Goal: Task Accomplishment & Management: Use online tool/utility

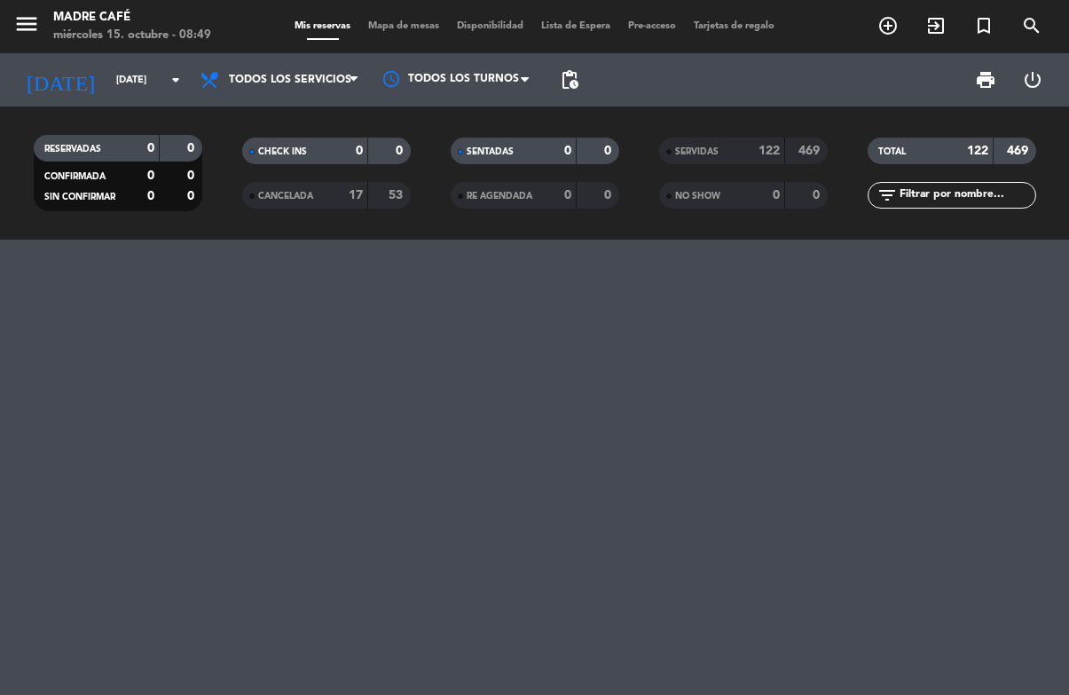
click at [110, 83] on input "[DATE]" at bounding box center [173, 80] width 133 height 29
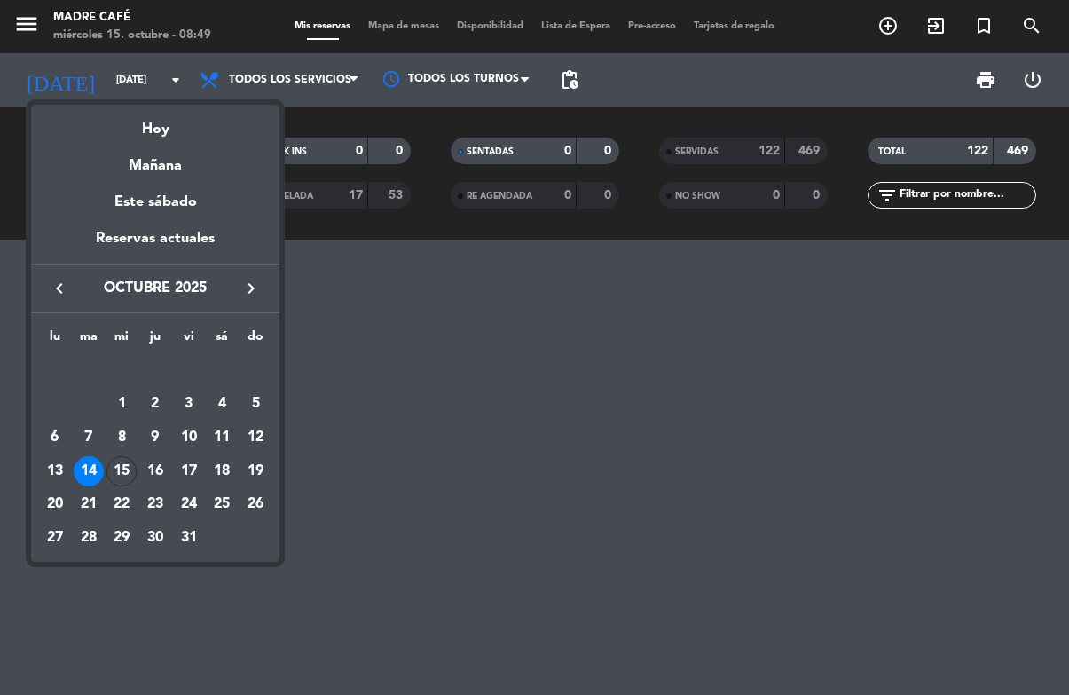
click at [121, 475] on div "15" at bounding box center [121, 471] width 30 height 30
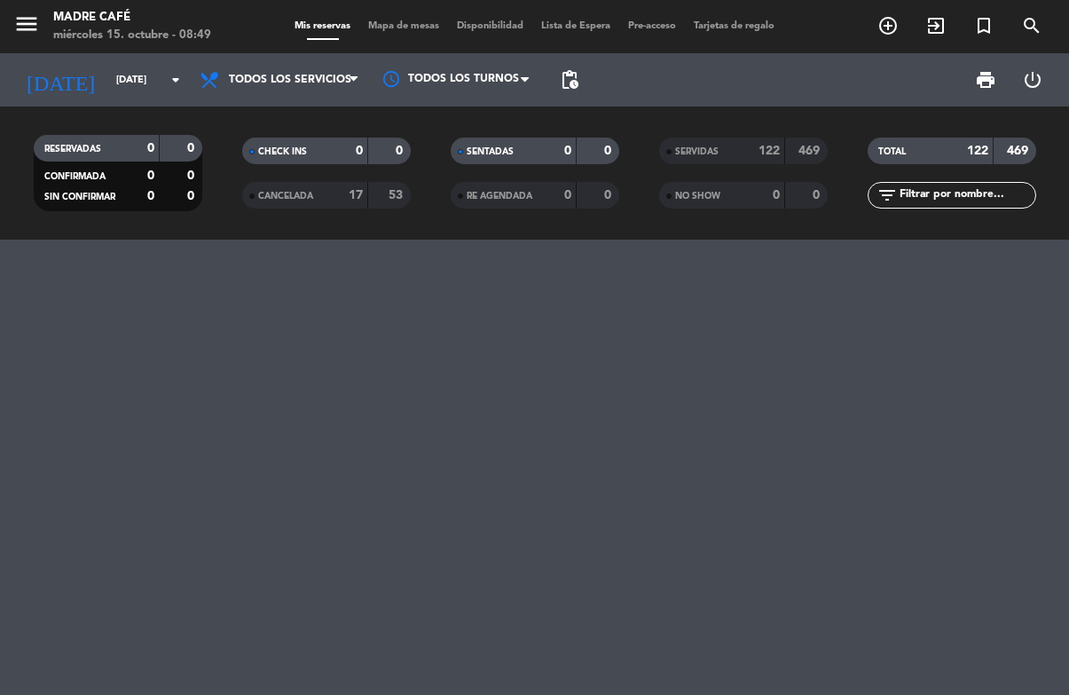
type input "[DATE]"
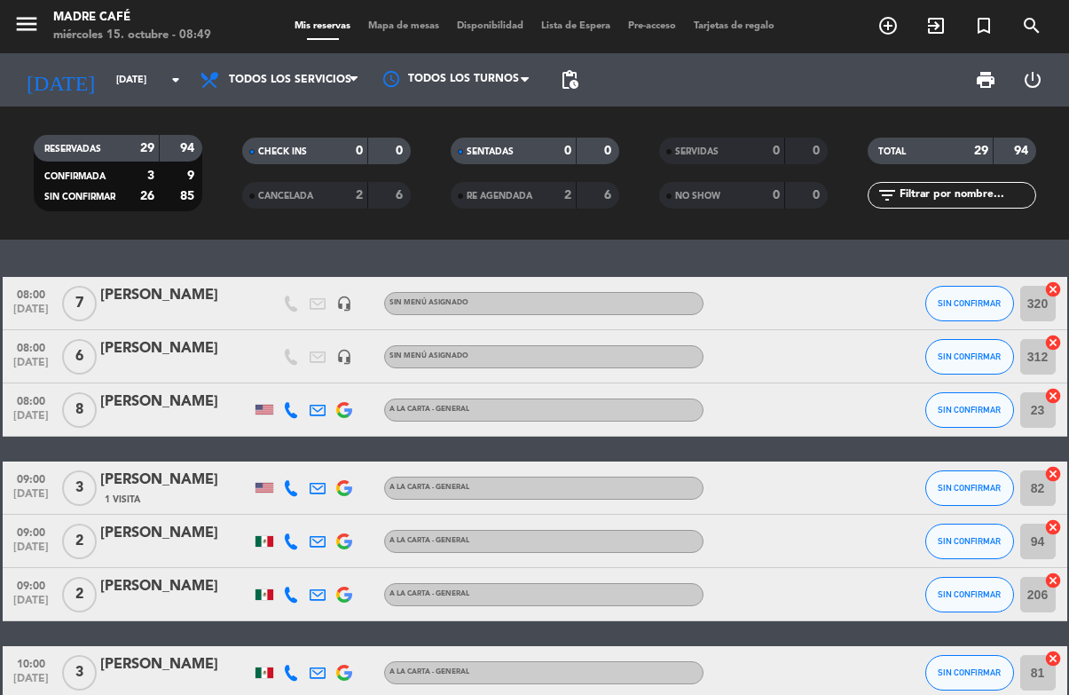
click at [424, 22] on span "Mapa de mesas" at bounding box center [403, 26] width 89 height 10
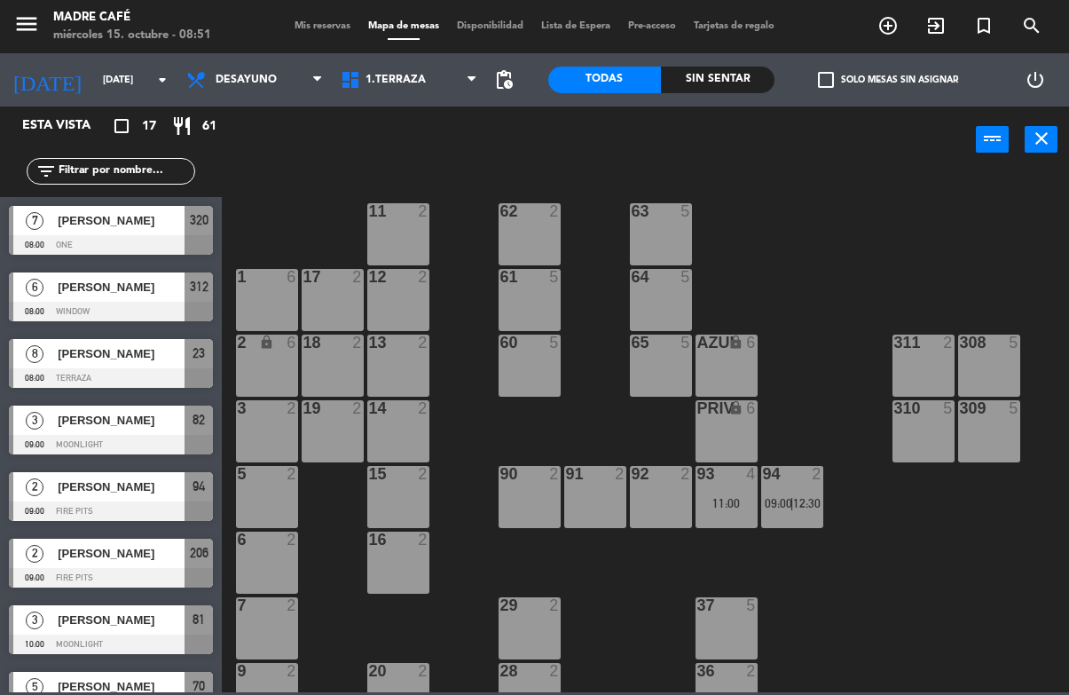
click at [94, 297] on div "[PERSON_NAME]" at bounding box center [120, 286] width 129 height 29
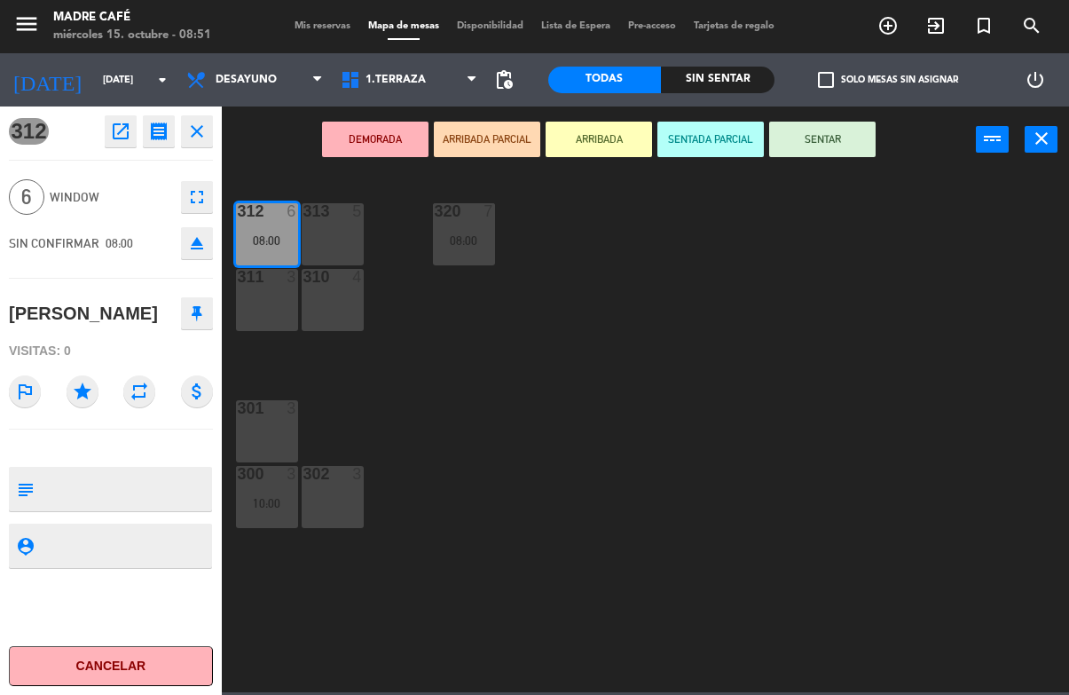
click at [823, 134] on button "SENTAR" at bounding box center [822, 139] width 106 height 35
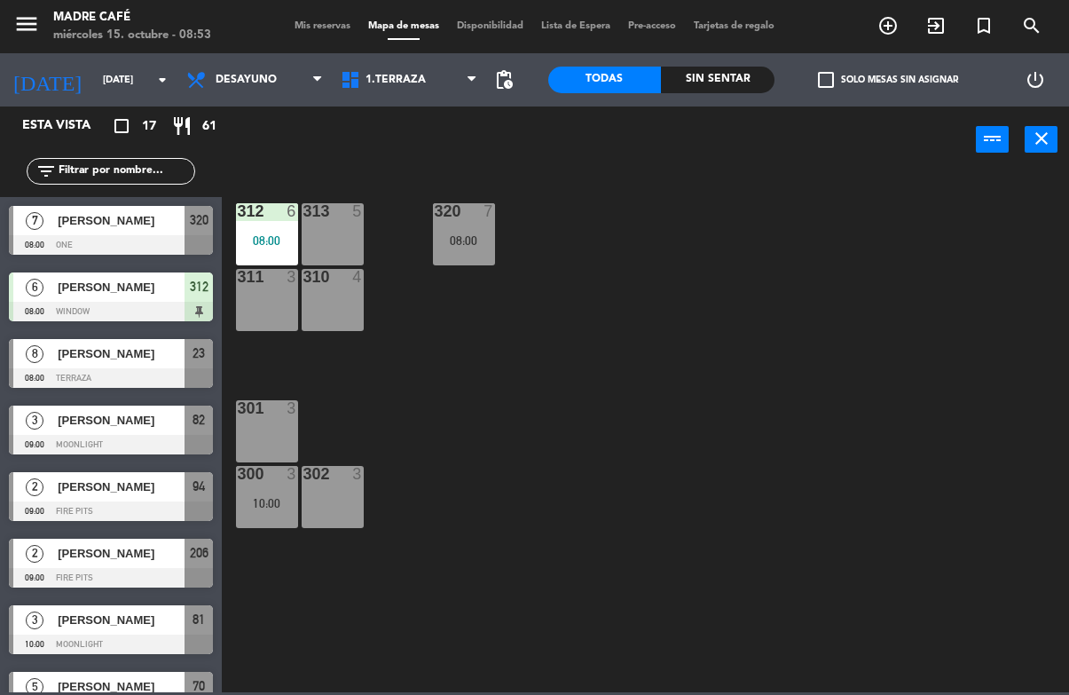
click at [140, 232] on div "[PERSON_NAME]" at bounding box center [120, 220] width 129 height 29
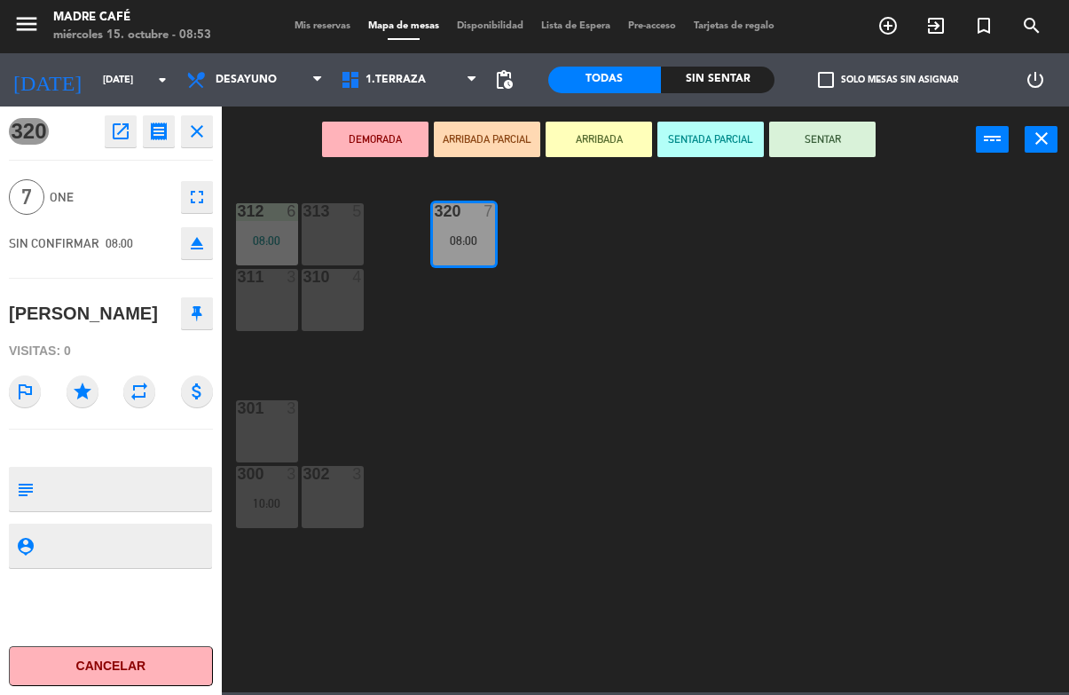
click at [125, 663] on button "Cancelar" at bounding box center [111, 666] width 204 height 40
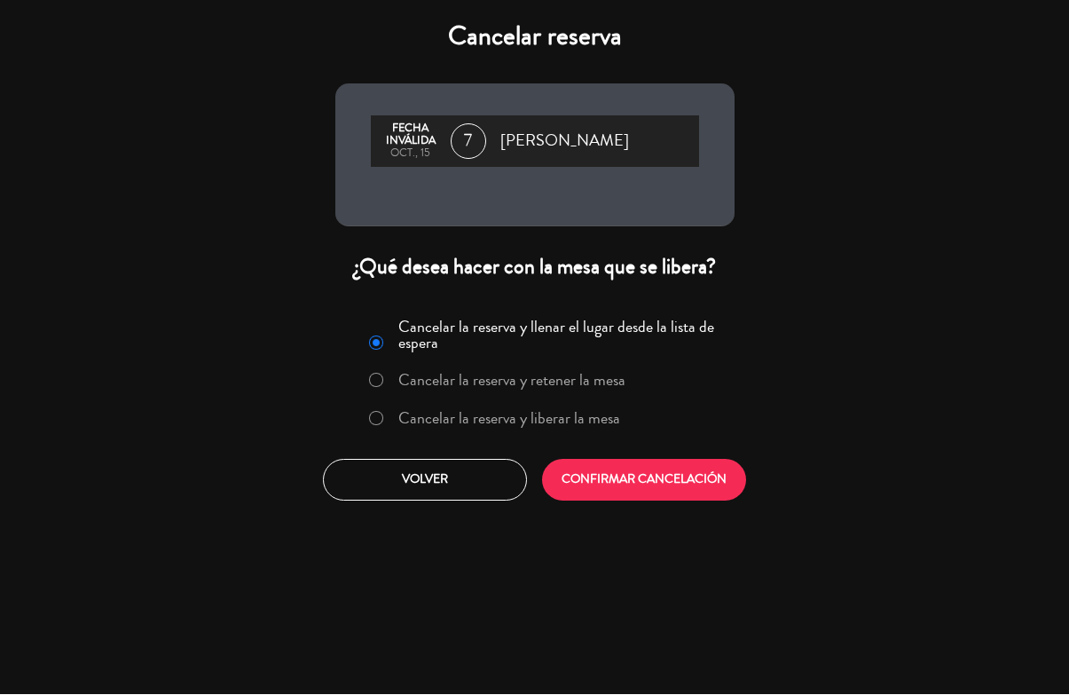
click at [436, 435] on label "Cancelar la reserva y liberar la mesa" at bounding box center [495, 420] width 270 height 32
click at [503, 427] on label "Cancelar la reserva y liberar la mesa" at bounding box center [509, 419] width 222 height 16
click at [619, 486] on button "CONFIRMAR CANCELACIÓN" at bounding box center [644, 481] width 204 height 42
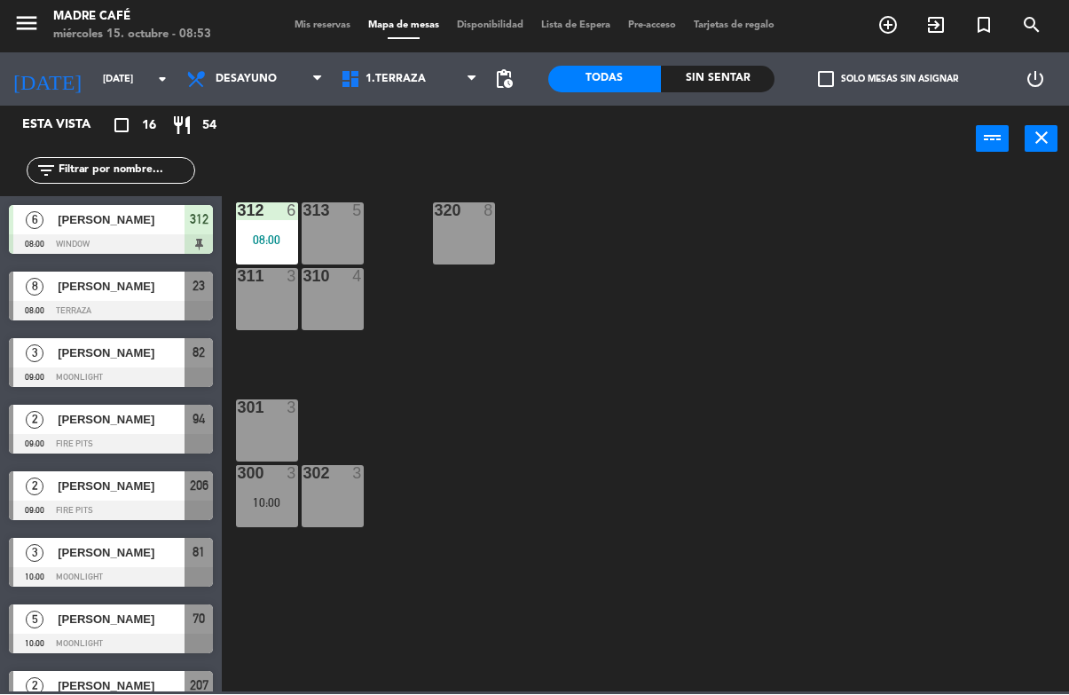
click at [127, 297] on div "[PERSON_NAME]" at bounding box center [120, 286] width 129 height 29
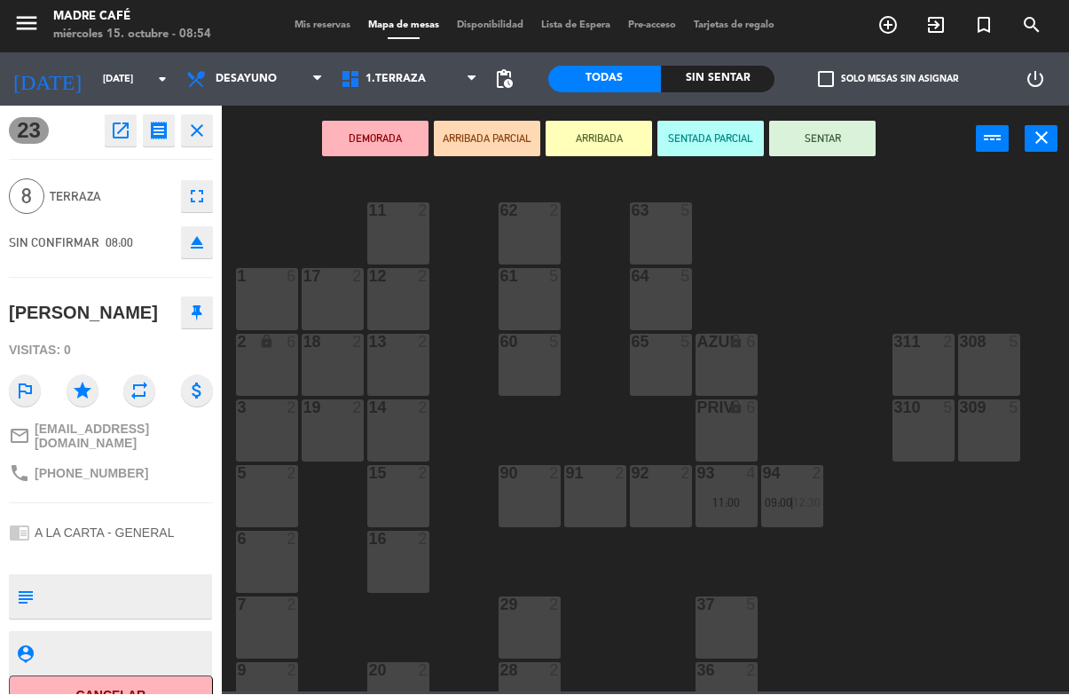
click at [110, 682] on button "Cancelar" at bounding box center [111, 696] width 204 height 40
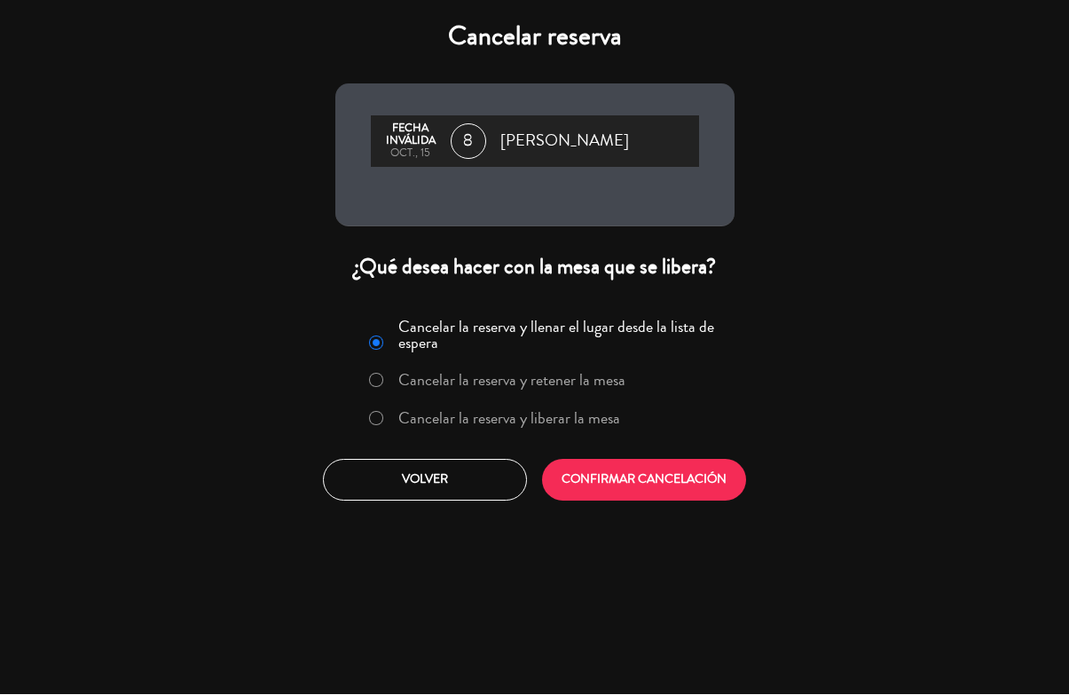
click at [373, 420] on input "Cancelar la reserva y liberar la mesa" at bounding box center [375, 418] width 12 height 12
radio input "true"
click at [656, 483] on button "CONFIRMAR CANCELACIÓN" at bounding box center [644, 481] width 204 height 42
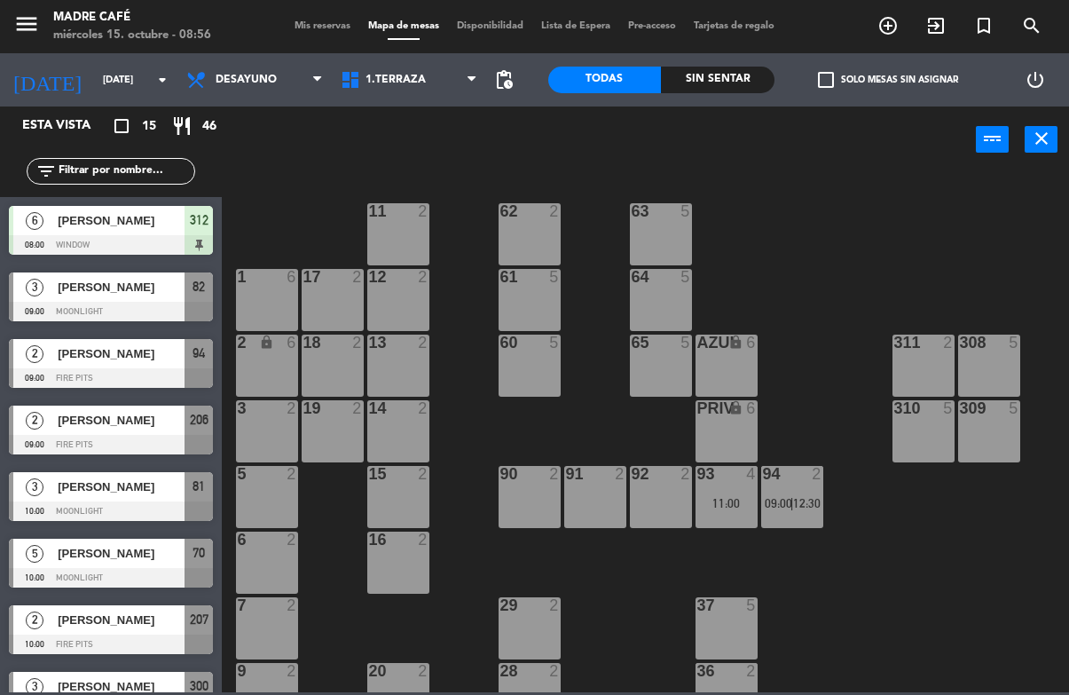
click at [939, 29] on icon "exit_to_app" at bounding box center [935, 25] width 21 height 21
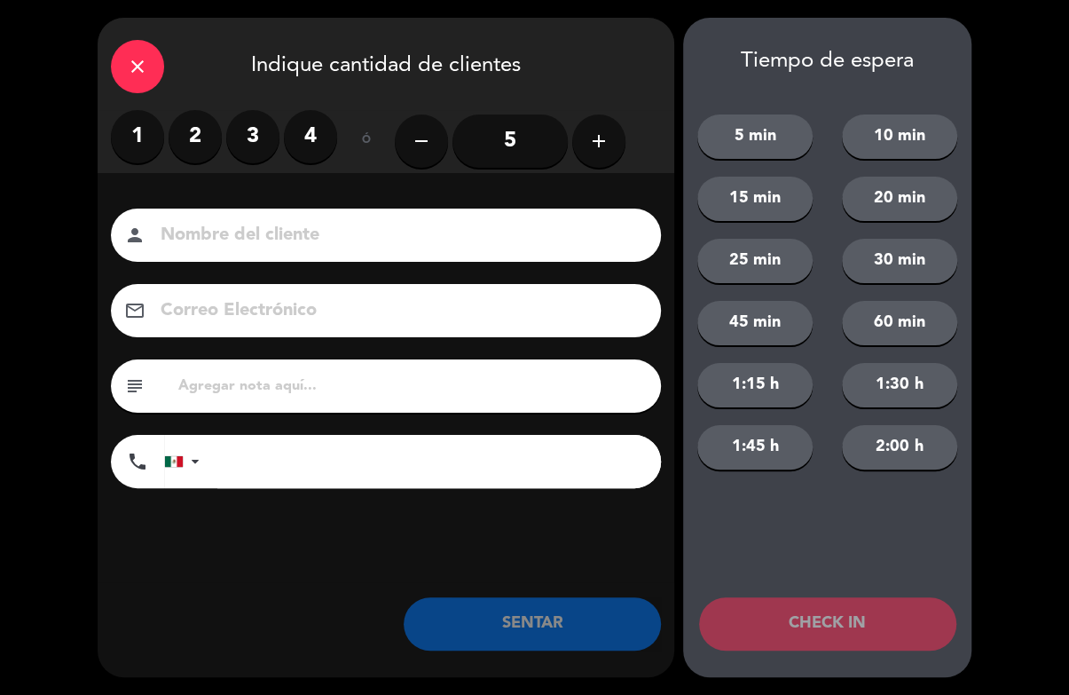
click at [596, 145] on icon "add" at bounding box center [598, 140] width 21 height 21
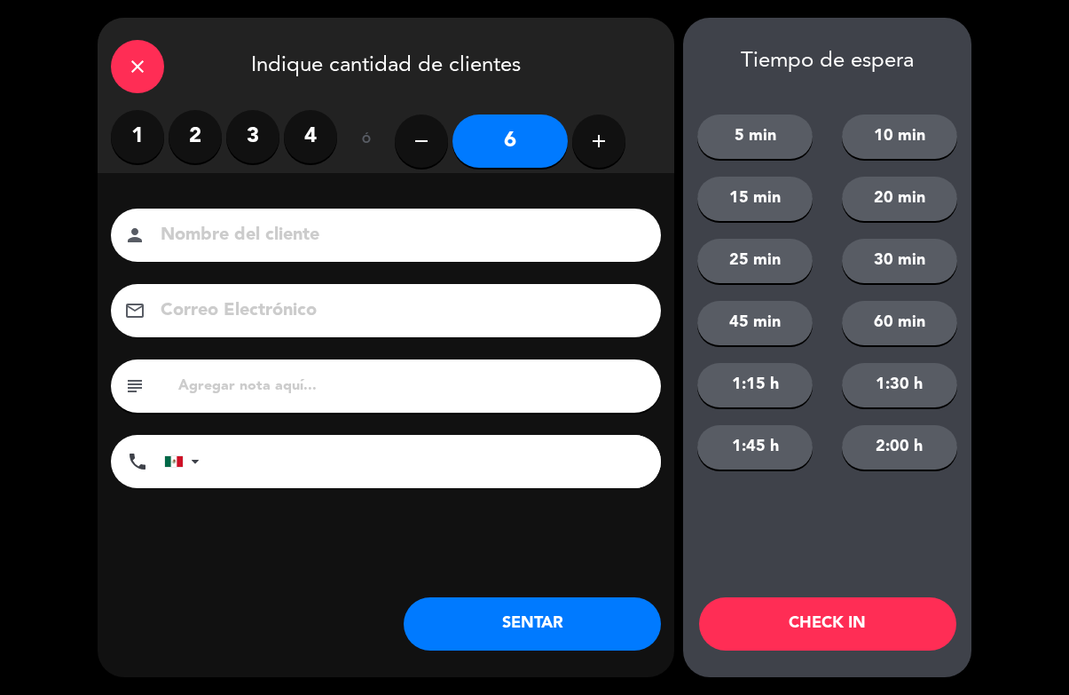
click at [593, 141] on icon "add" at bounding box center [598, 140] width 21 height 21
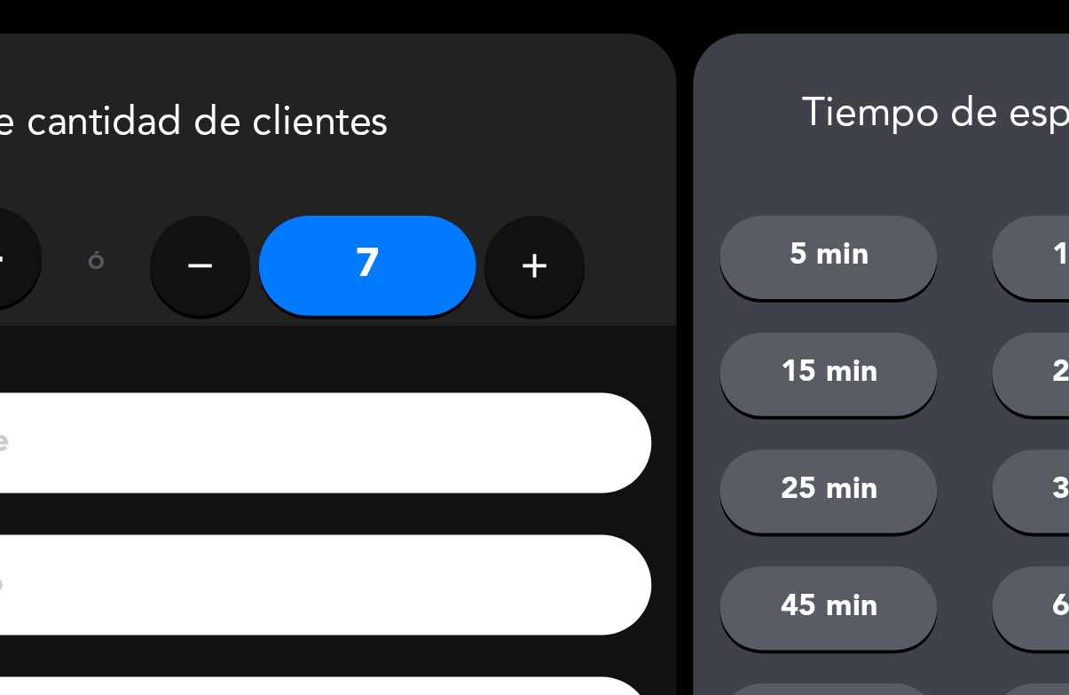
click at [302, 90] on div "close Indique cantidad de clientes" at bounding box center [386, 64] width 577 height 92
click at [301, 109] on div "close Indique cantidad de clientes" at bounding box center [386, 64] width 577 height 92
click at [572, 118] on button "add" at bounding box center [598, 140] width 53 height 53
click at [572, 119] on button "add" at bounding box center [598, 140] width 53 height 53
click at [572, 121] on button "add" at bounding box center [598, 140] width 53 height 53
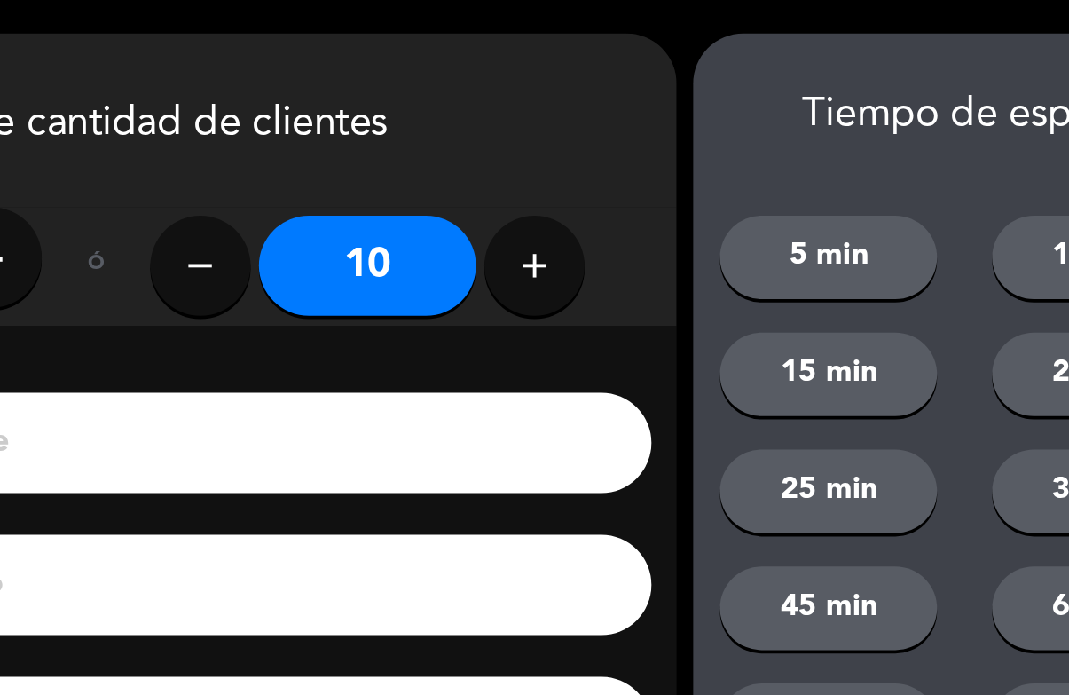
click at [572, 129] on button "add" at bounding box center [598, 140] width 53 height 53
click at [572, 117] on button "add" at bounding box center [598, 140] width 53 height 53
click at [572, 116] on button "add" at bounding box center [598, 140] width 53 height 53
click at [572, 118] on button "add" at bounding box center [598, 140] width 53 height 53
click at [588, 145] on icon "add" at bounding box center [598, 140] width 21 height 21
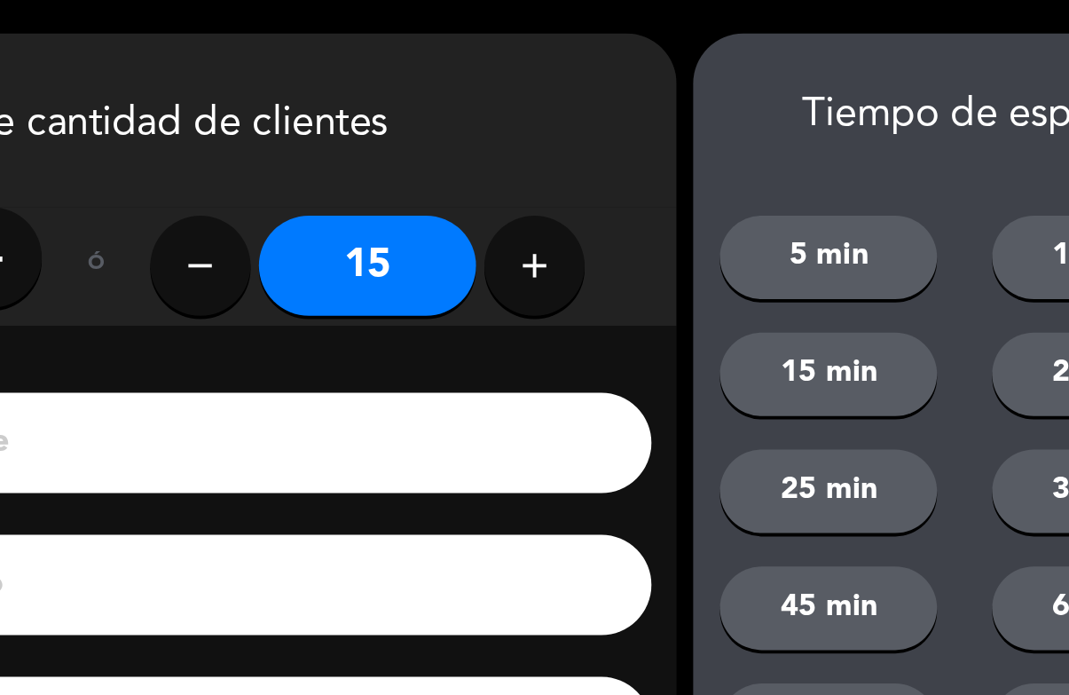
click at [588, 134] on icon "add" at bounding box center [598, 140] width 21 height 21
click at [588, 136] on icon "add" at bounding box center [598, 140] width 21 height 21
click at [588, 130] on icon "add" at bounding box center [598, 140] width 21 height 21
click at [572, 125] on button "add" at bounding box center [598, 140] width 53 height 53
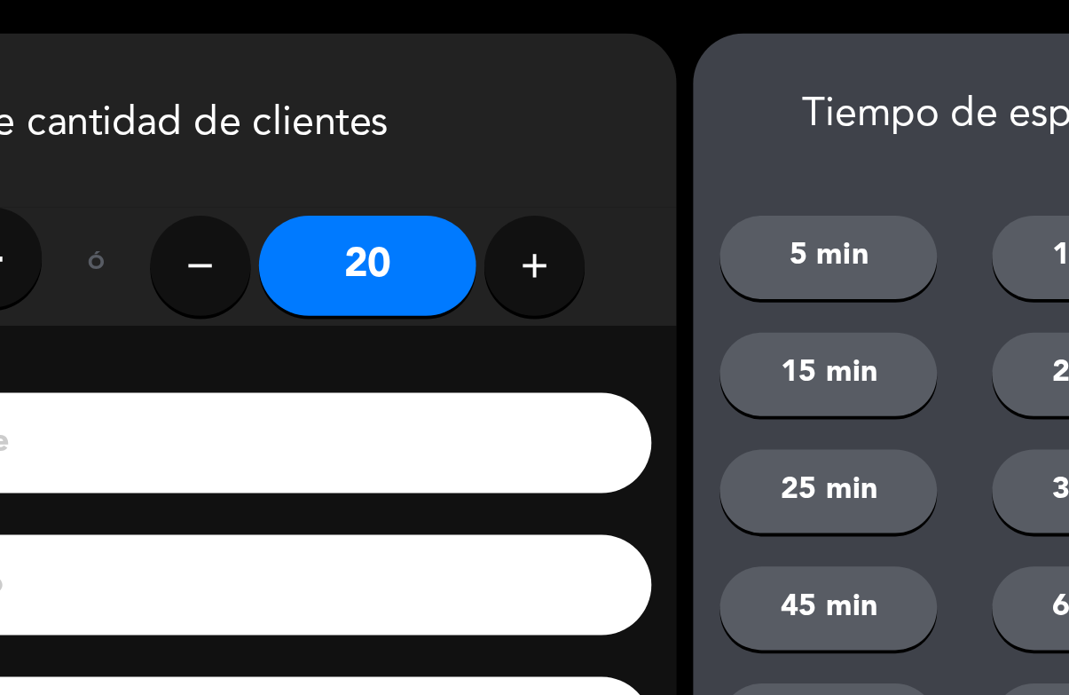
click at [588, 131] on icon "add" at bounding box center [598, 140] width 21 height 21
type input "21"
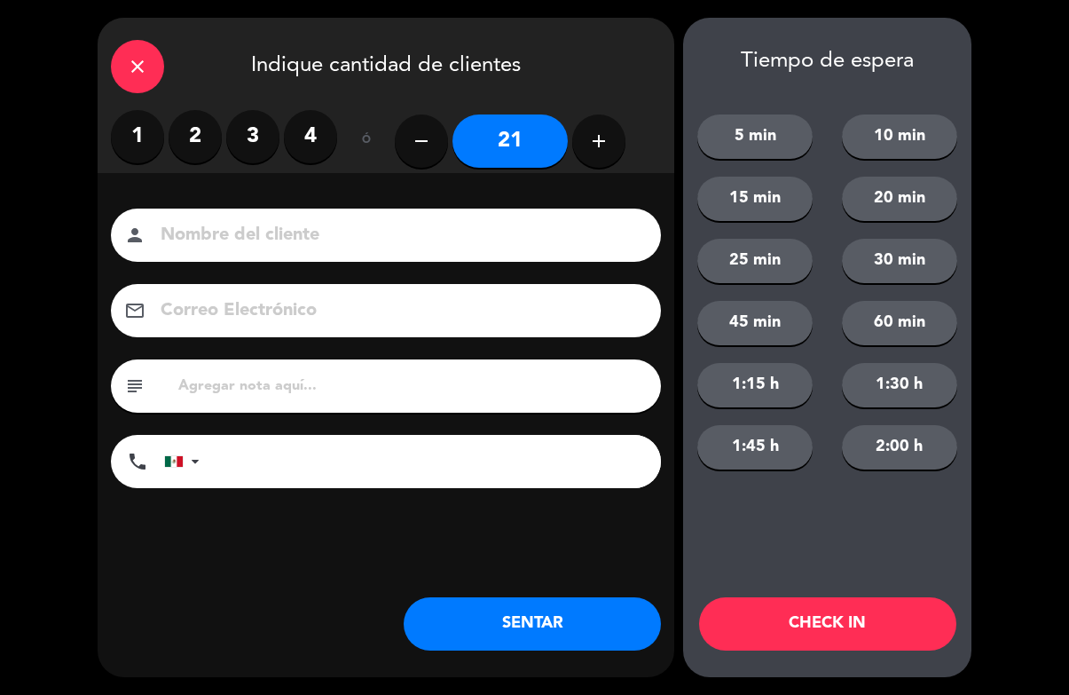
click at [850, 625] on button "CHECK IN" at bounding box center [827, 623] width 257 height 53
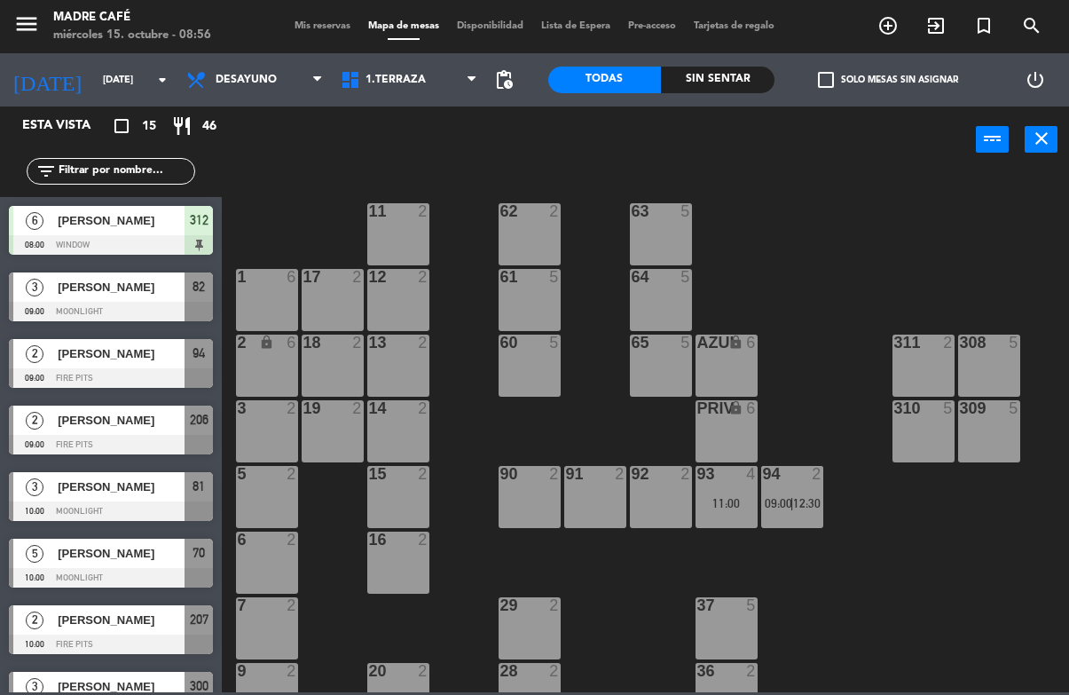
click at [929, 17] on icon "exit_to_app" at bounding box center [935, 25] width 21 height 21
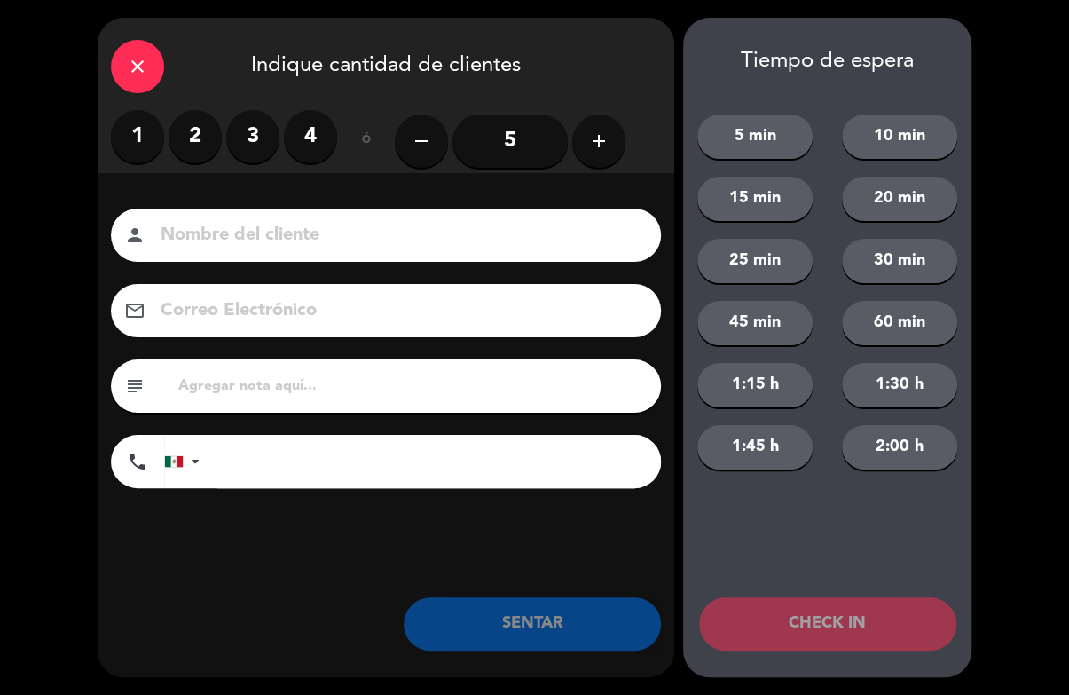
click at [588, 164] on button "add" at bounding box center [598, 140] width 53 height 53
click at [606, 143] on icon "add" at bounding box center [598, 140] width 21 height 21
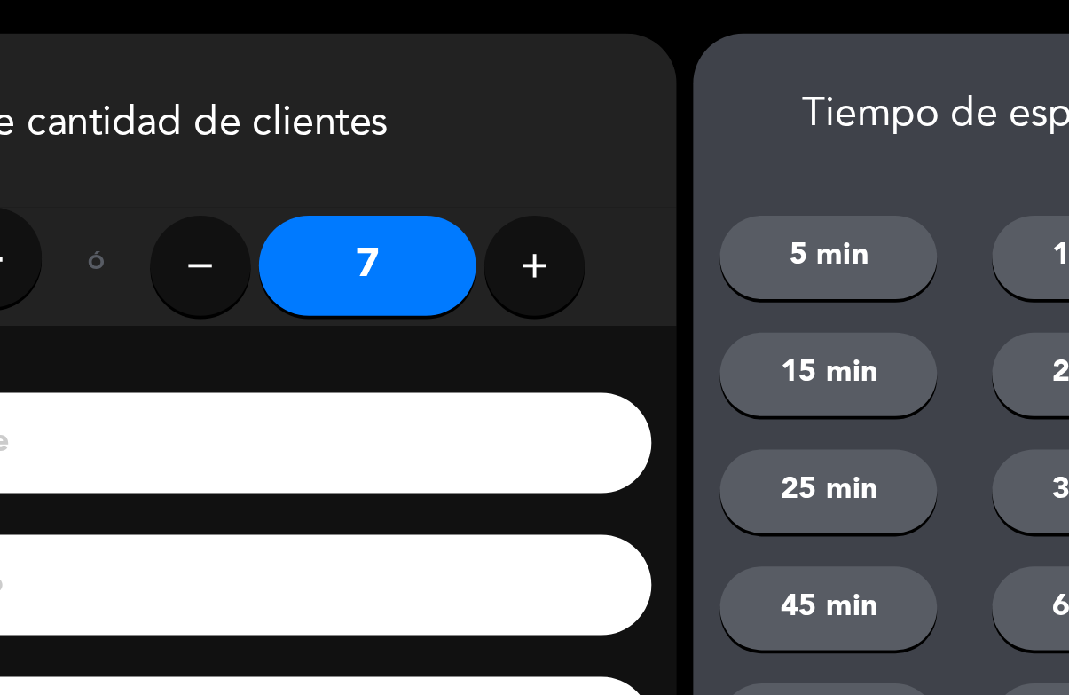
click at [588, 138] on icon "add" at bounding box center [598, 140] width 21 height 21
click at [572, 127] on button "add" at bounding box center [598, 140] width 53 height 53
click at [588, 131] on icon "add" at bounding box center [598, 140] width 21 height 21
click at [588, 136] on icon "add" at bounding box center [598, 140] width 21 height 21
click at [588, 137] on icon "add" at bounding box center [598, 140] width 21 height 21
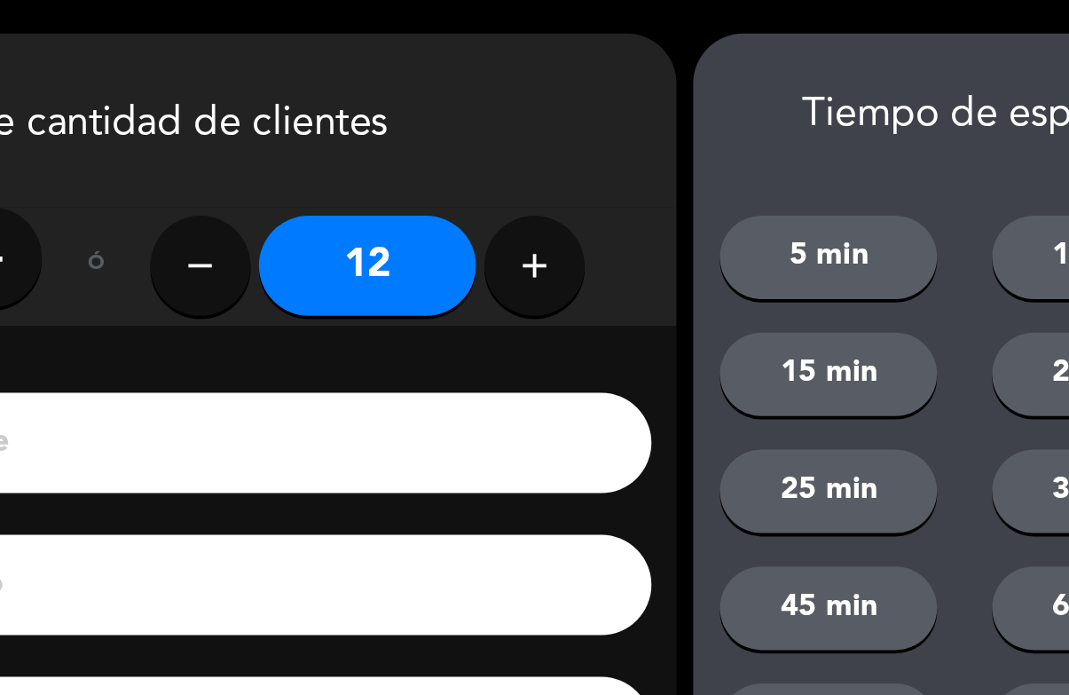
click at [588, 137] on icon "add" at bounding box center [598, 140] width 21 height 21
click at [588, 134] on icon "add" at bounding box center [598, 140] width 21 height 21
click at [588, 137] on icon "add" at bounding box center [598, 140] width 21 height 21
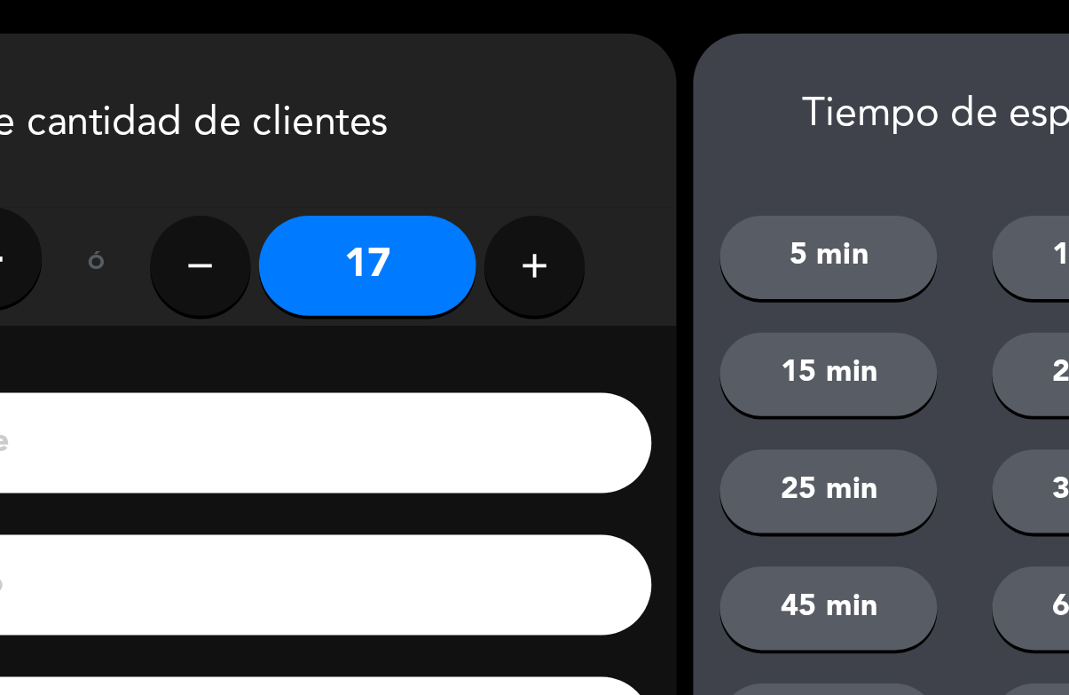
click at [588, 137] on icon "add" at bounding box center [598, 140] width 21 height 21
click at [588, 138] on icon "add" at bounding box center [598, 140] width 21 height 21
click at [588, 143] on icon "add" at bounding box center [598, 140] width 21 height 21
type input "21"
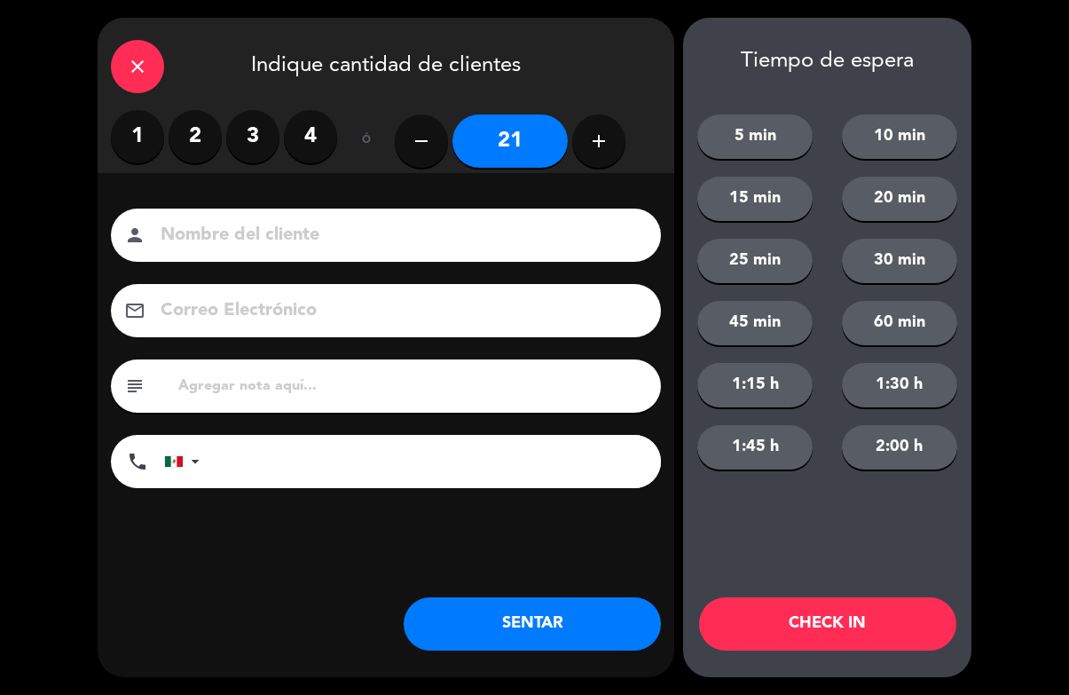
click at [804, 633] on button "CHECK IN" at bounding box center [827, 623] width 257 height 53
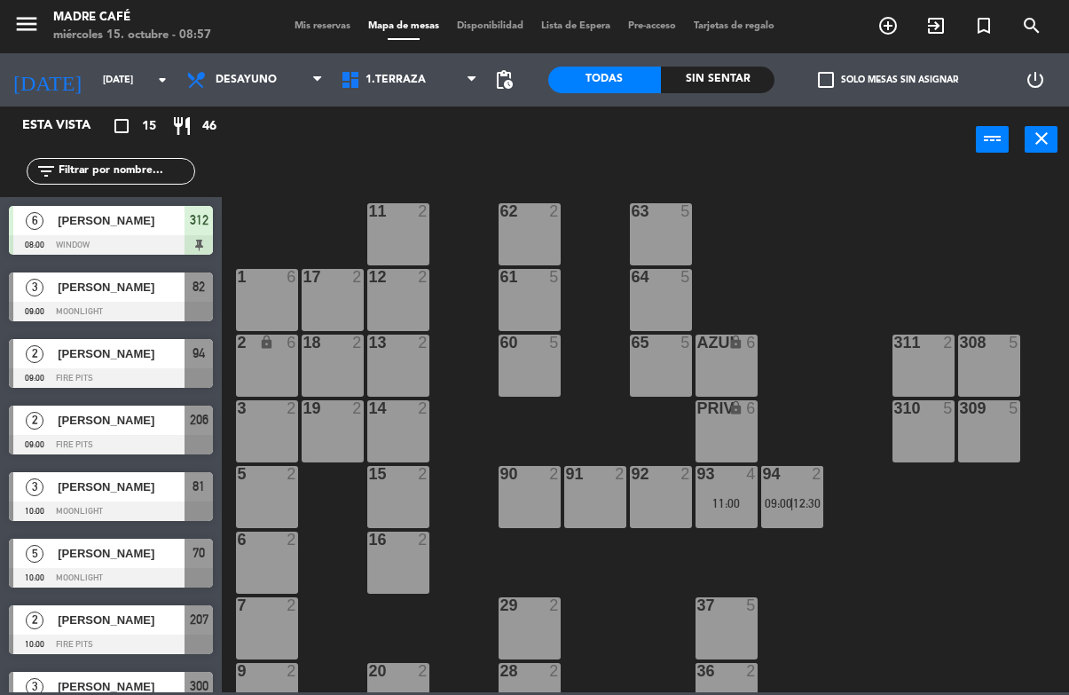
click at [9, 406] on div at bounding box center [11, 429] width 4 height 49
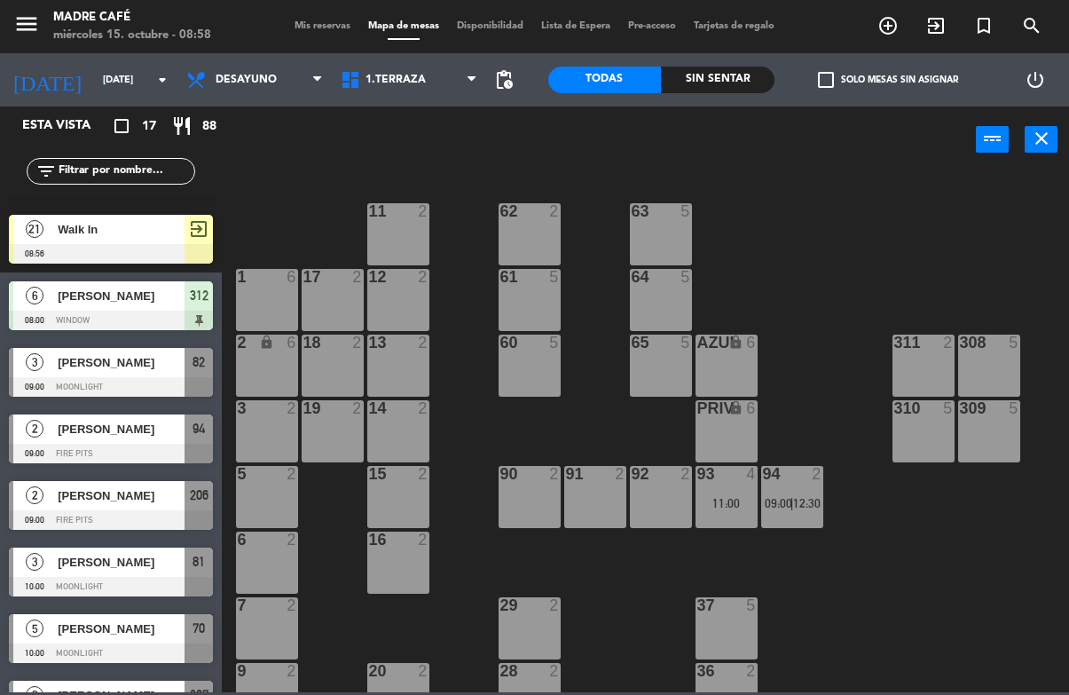
scroll to position [81, 0]
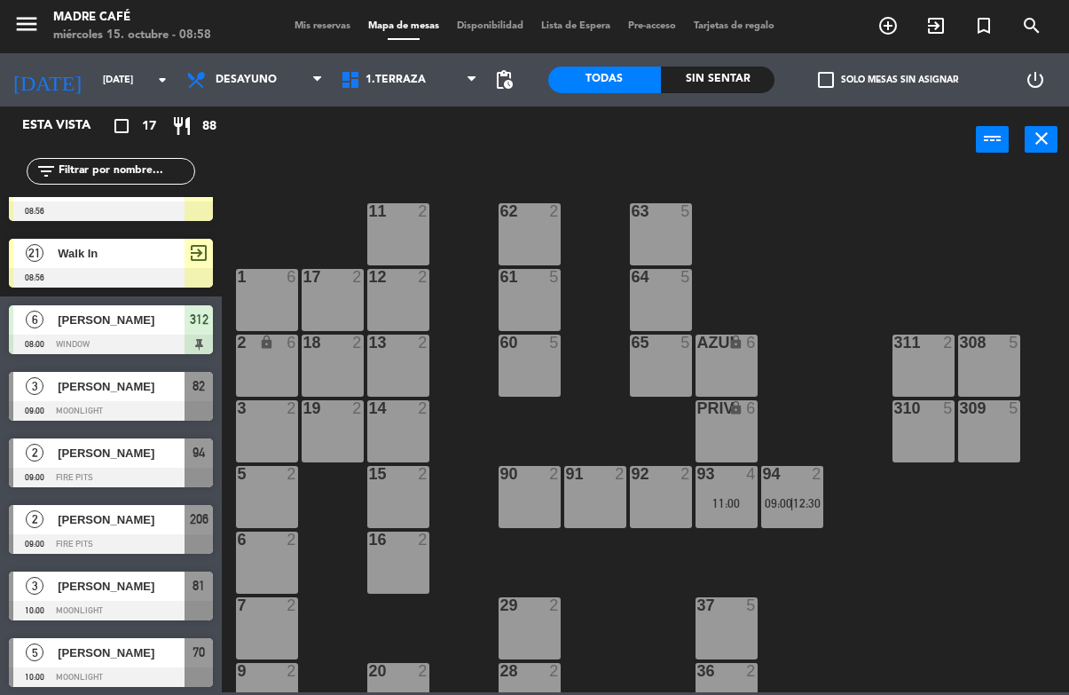
click at [138, 535] on div at bounding box center [111, 544] width 204 height 20
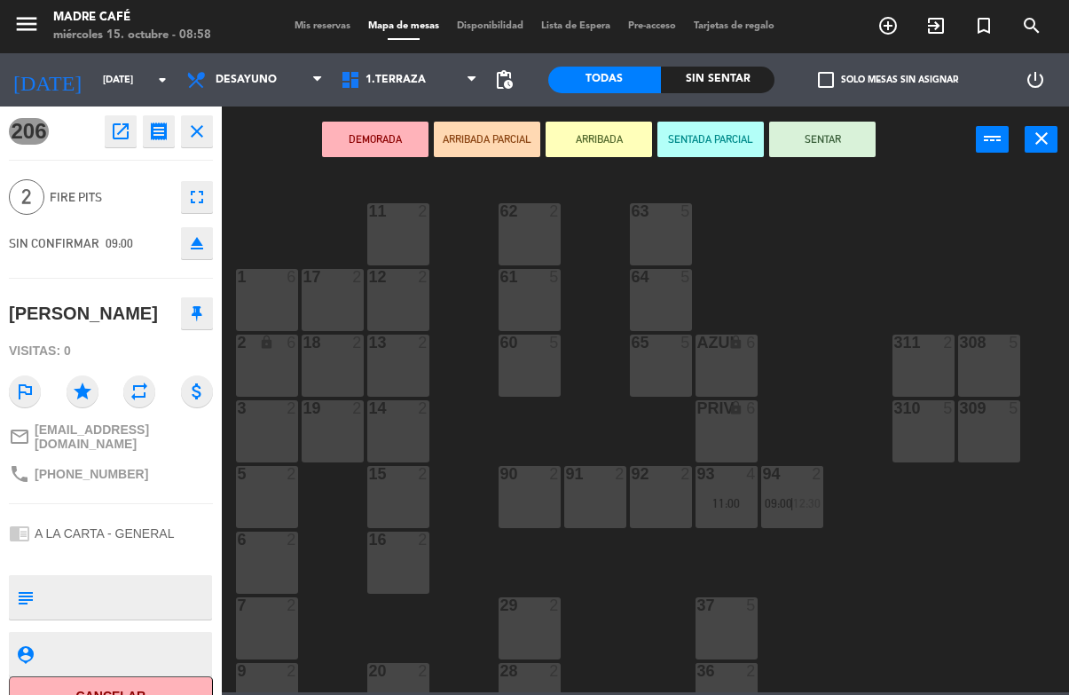
click at [820, 153] on button "SENTAR" at bounding box center [822, 139] width 106 height 35
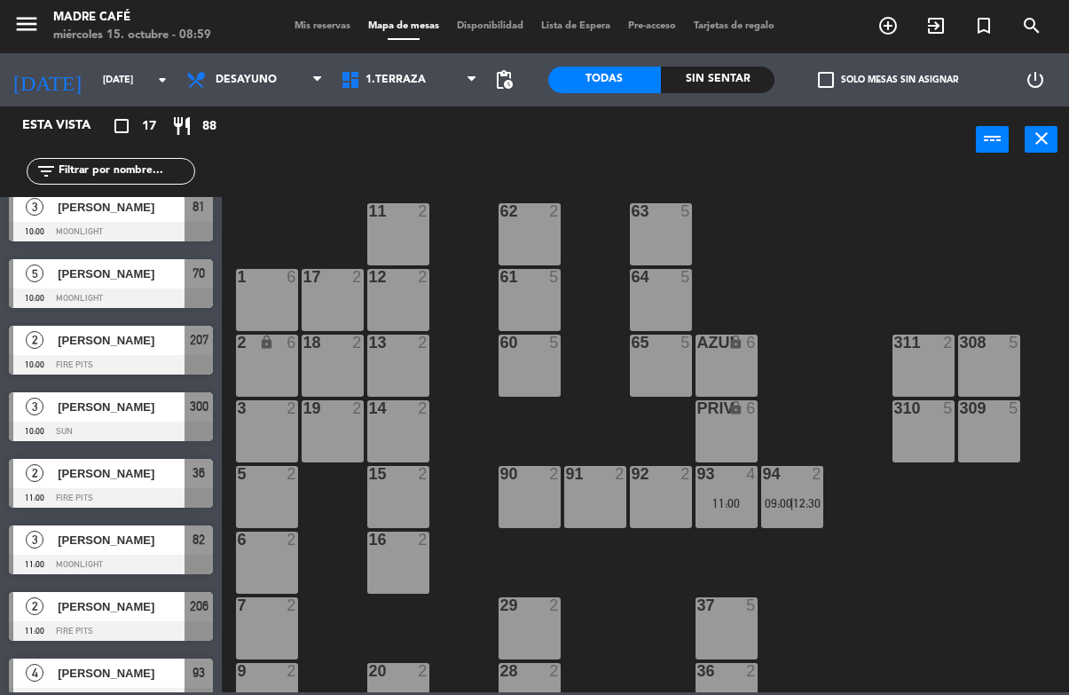
scroll to position [461, 0]
